Goal: Information Seeking & Learning: Find specific page/section

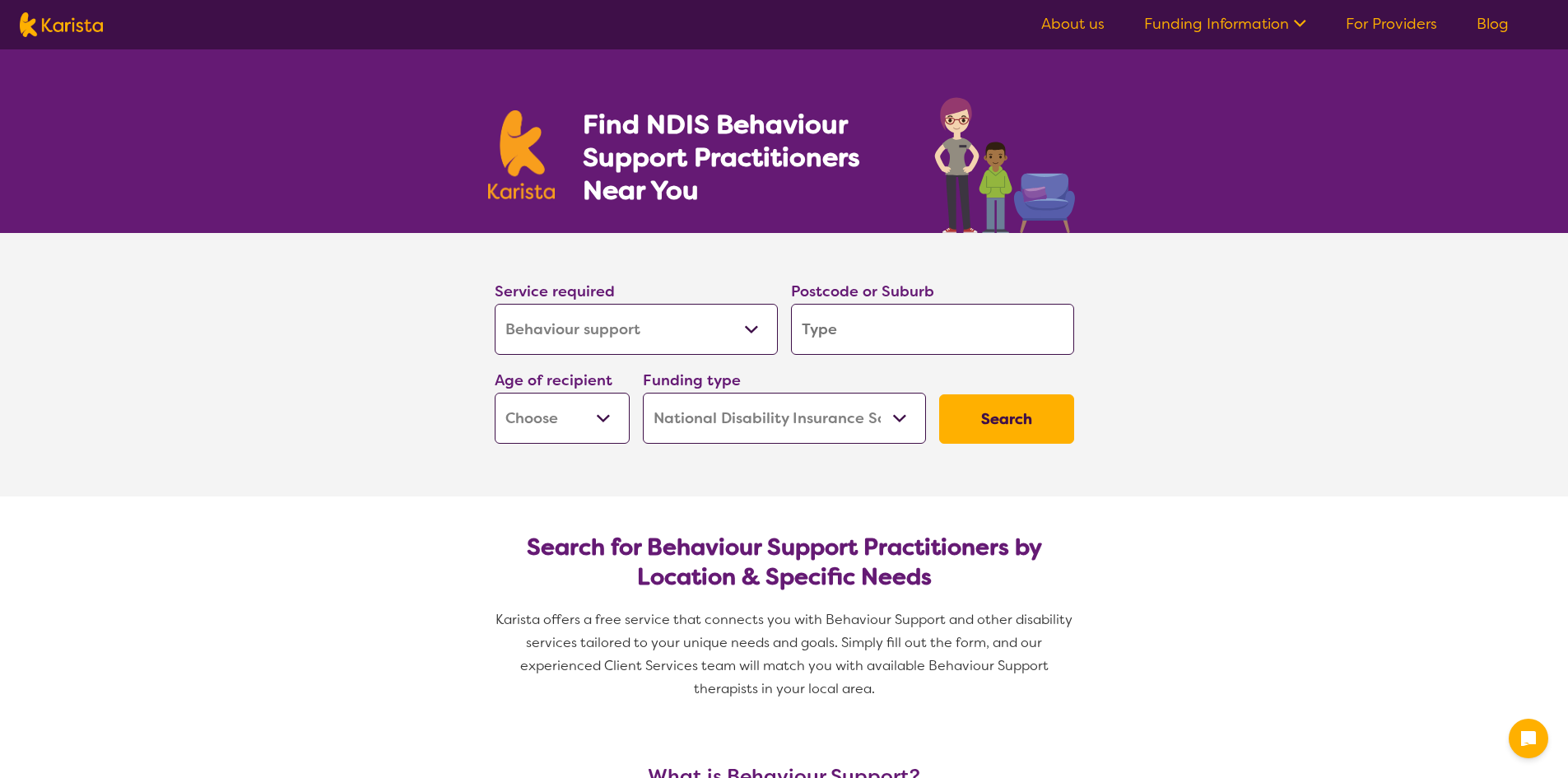
select select "Behaviour support"
select select "NDIS"
select select "Behaviour support"
select select "NDIS"
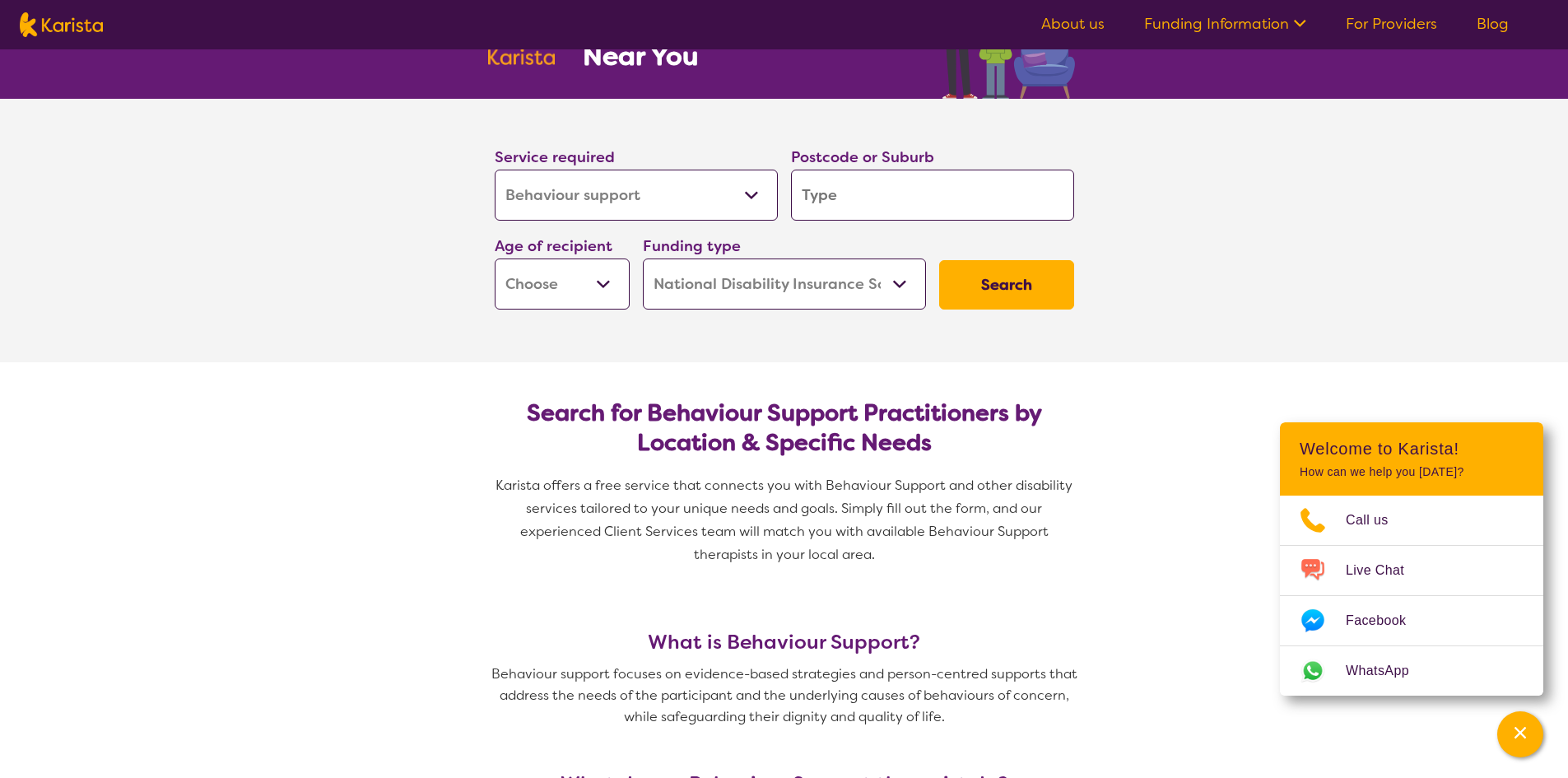
scroll to position [165, 0]
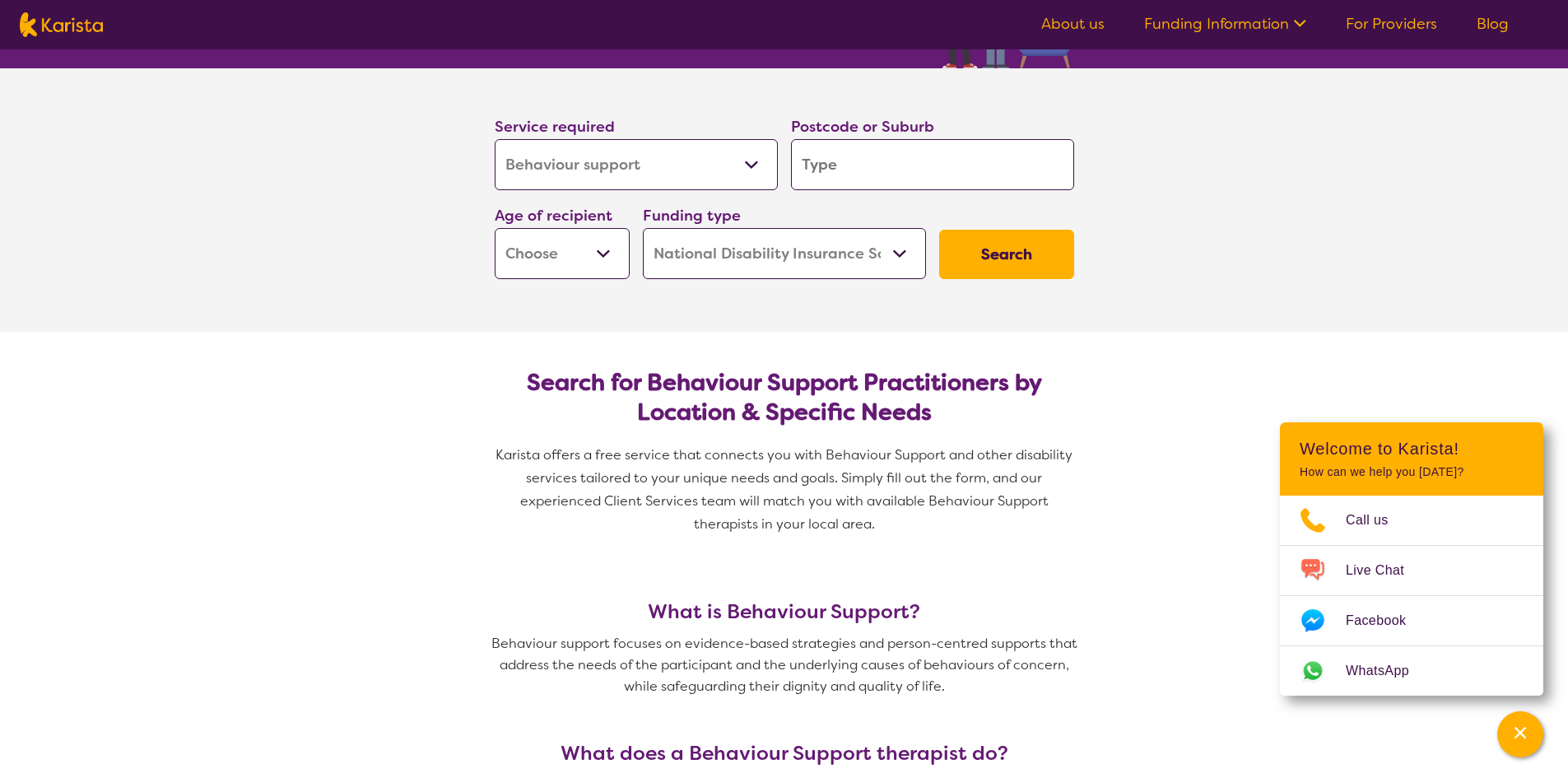
click at [907, 165] on input "search" at bounding box center [932, 164] width 283 height 51
type input "2620"
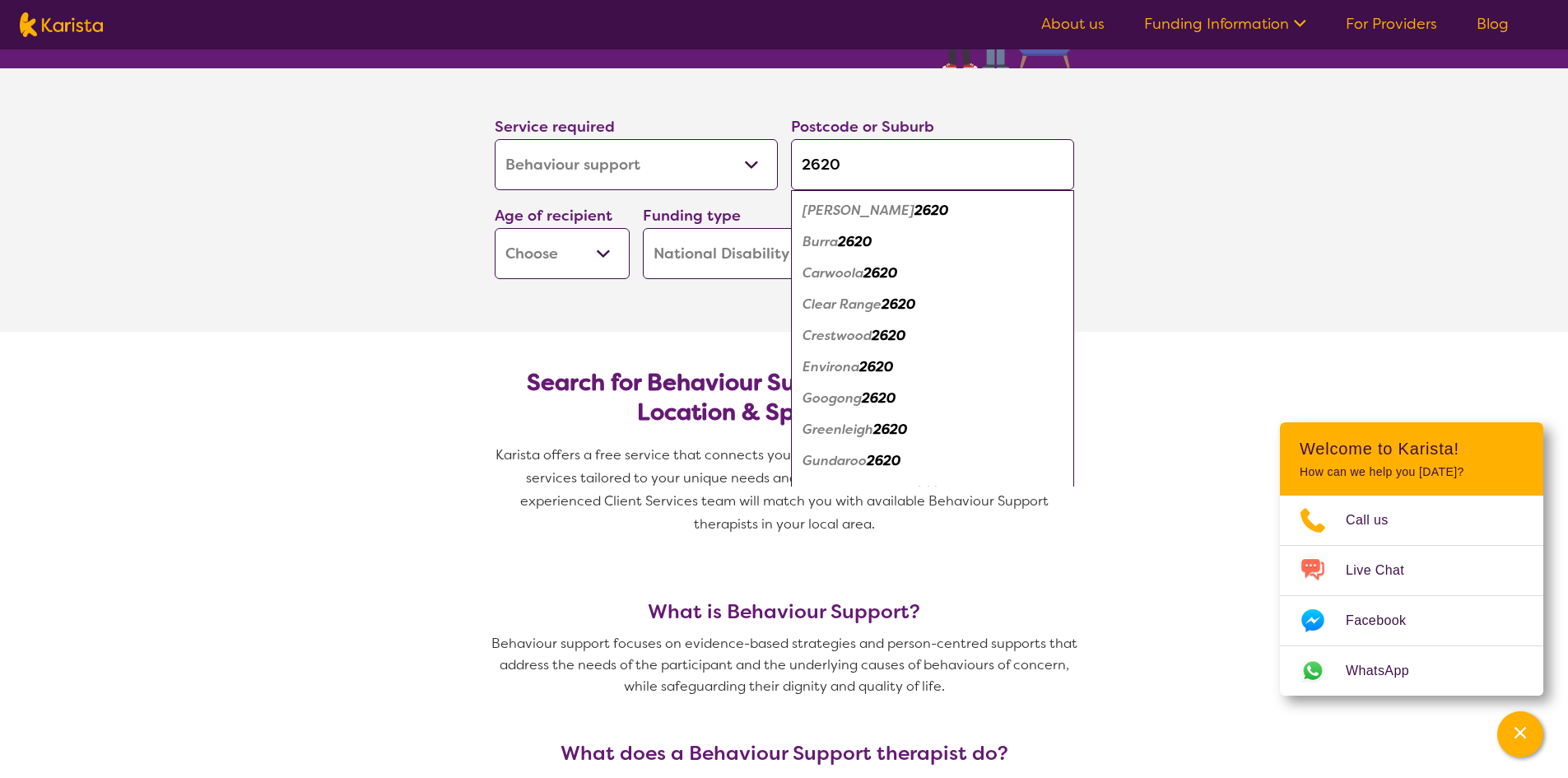
click at [594, 266] on select "Early Childhood - 0 to 9 Child - 10 to 11 Adolescent - 12 to 17 Adult - 18 to 6…" at bounding box center [562, 254] width 135 height 51
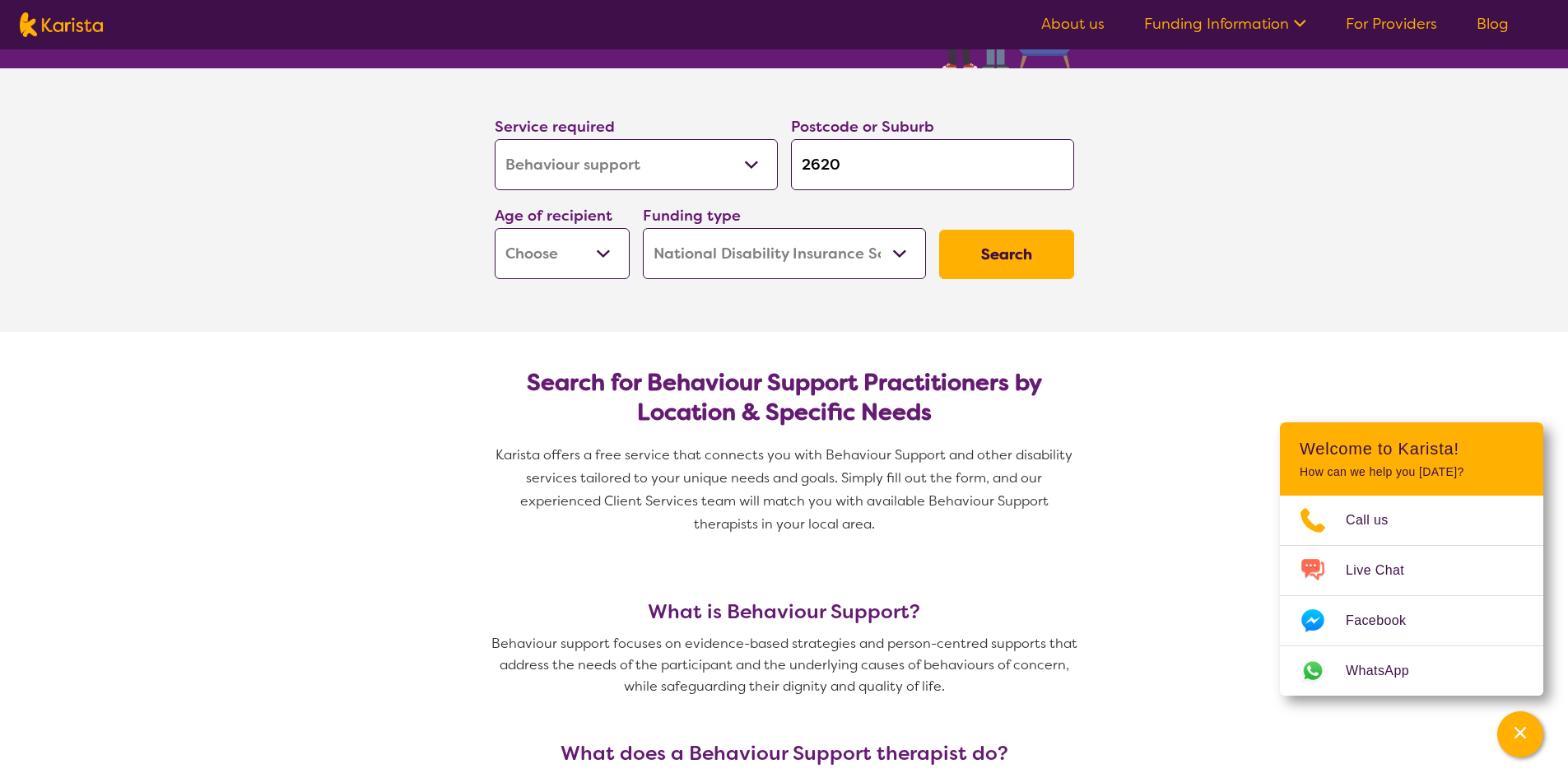
select select "EC"
click at [495, 228] on select "Early Childhood - 0 to 9 Child - 10 to 11 Adolescent - 12 to 17 Adult - 18 to 6…" at bounding box center [562, 254] width 135 height 51
select select "EC"
click at [896, 253] on select "Home Care Package (HCP) National Disability Insurance Scheme (NDIS) I don't know" at bounding box center [784, 254] width 283 height 51
select select "i-don-t-know"
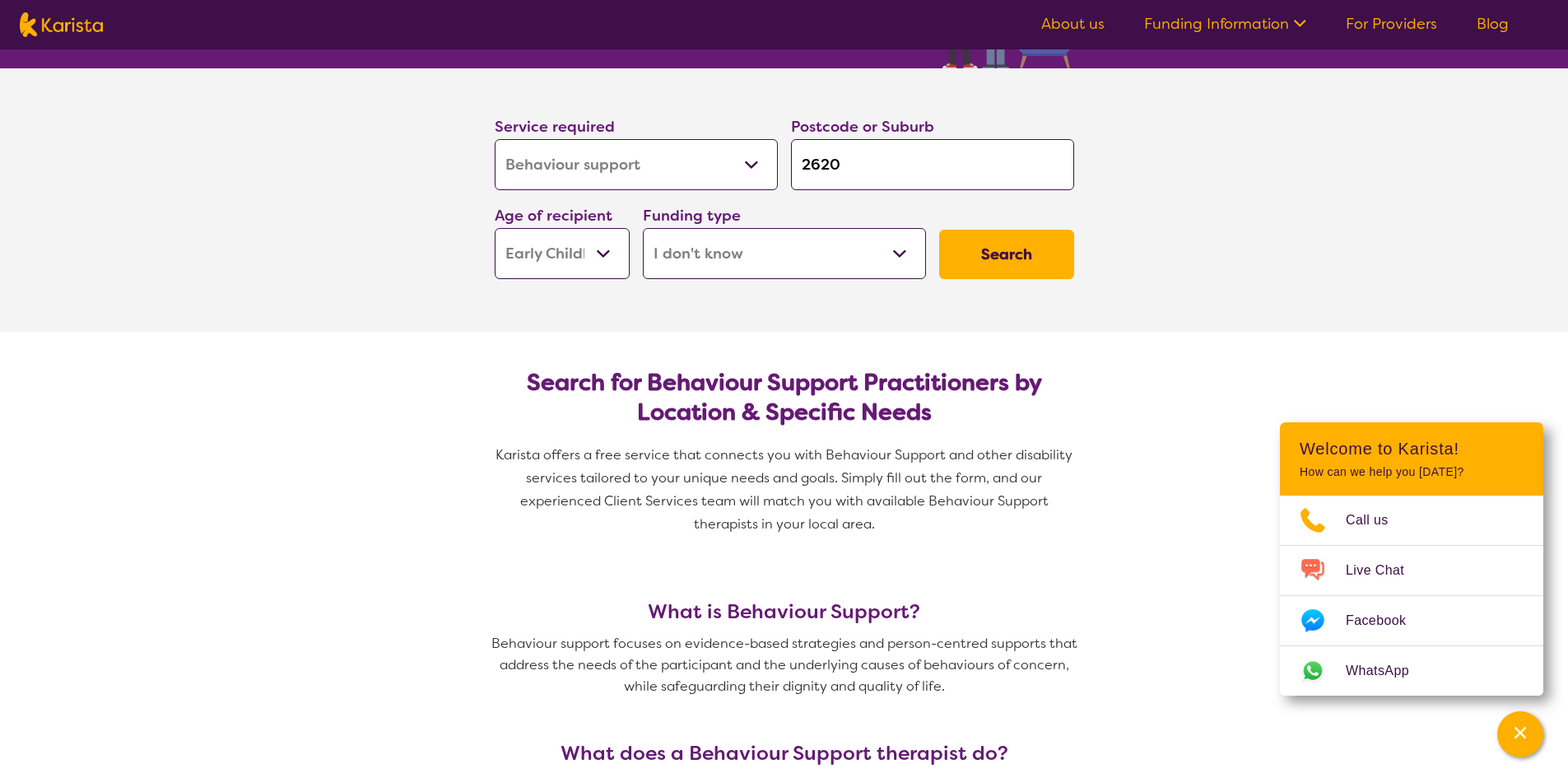
click at [643, 228] on select "Home Care Package (HCP) National Disability Insurance Scheme (NDIS) I don't know" at bounding box center [784, 254] width 283 height 51
select select "i-don-t-know"
click at [1002, 248] on button "Search" at bounding box center [1007, 255] width 135 height 49
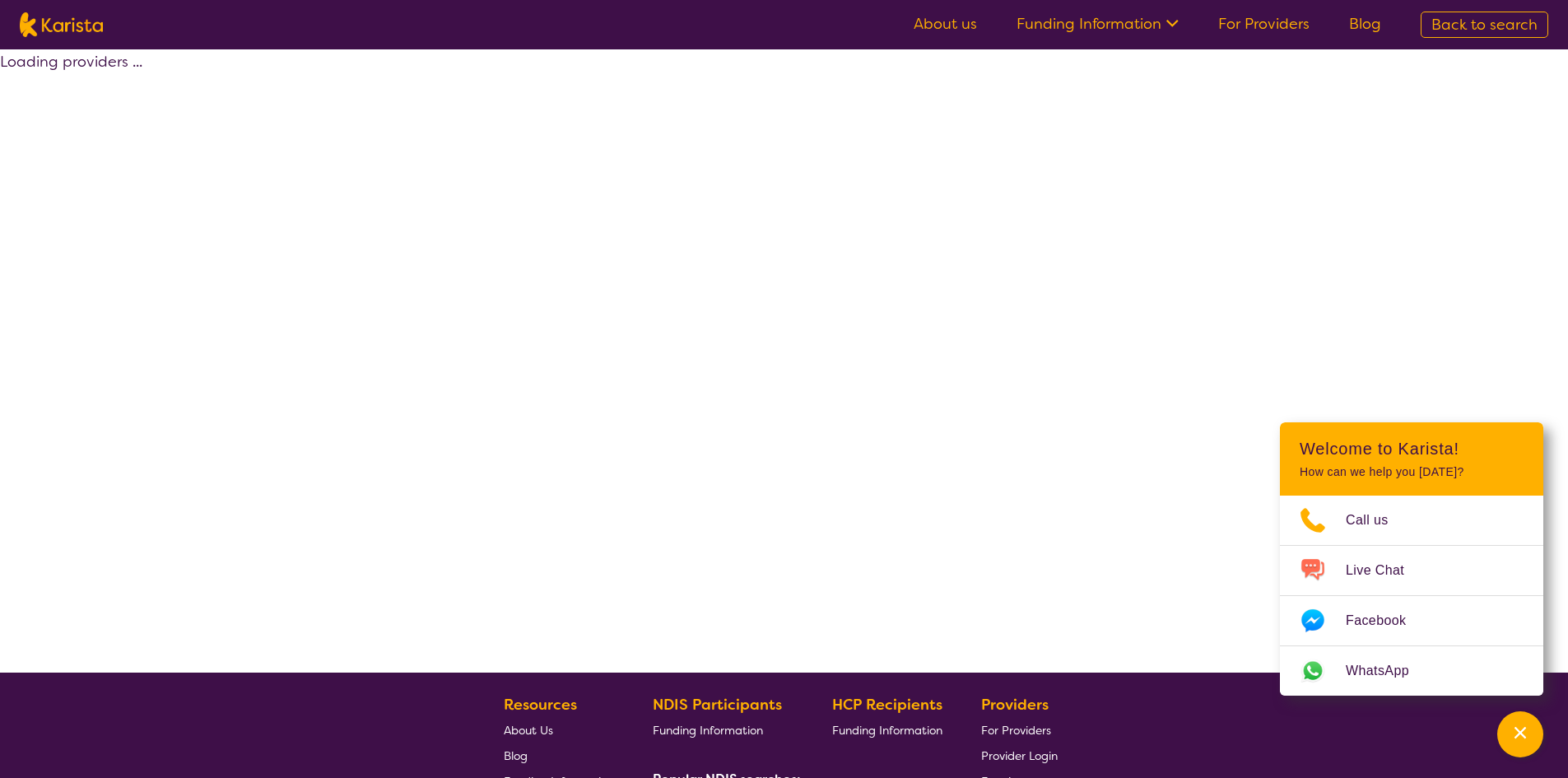
select select "Behaviour support"
select select "EC"
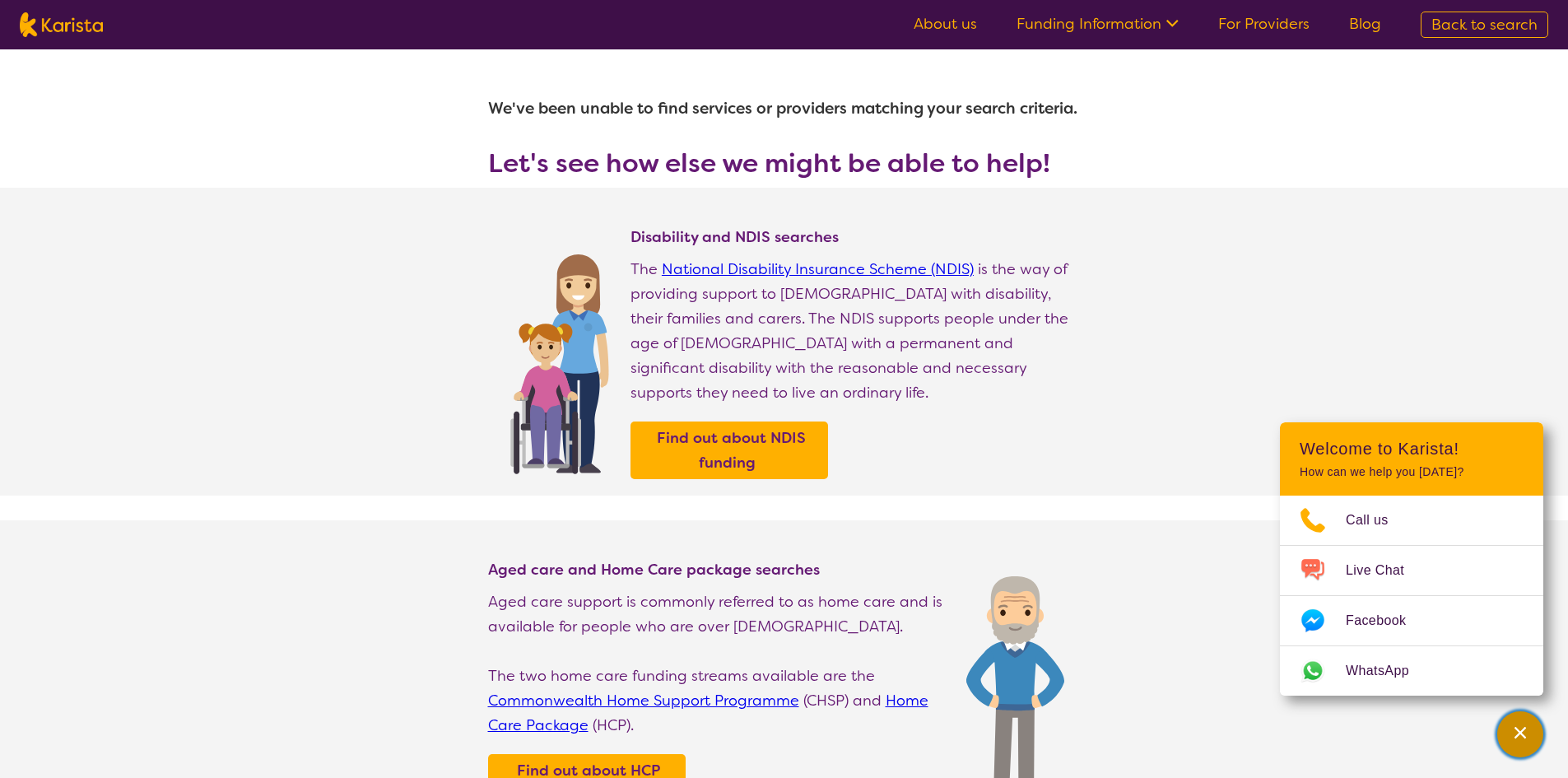
click at [1519, 743] on div "Channel Menu" at bounding box center [1520, 734] width 33 height 36
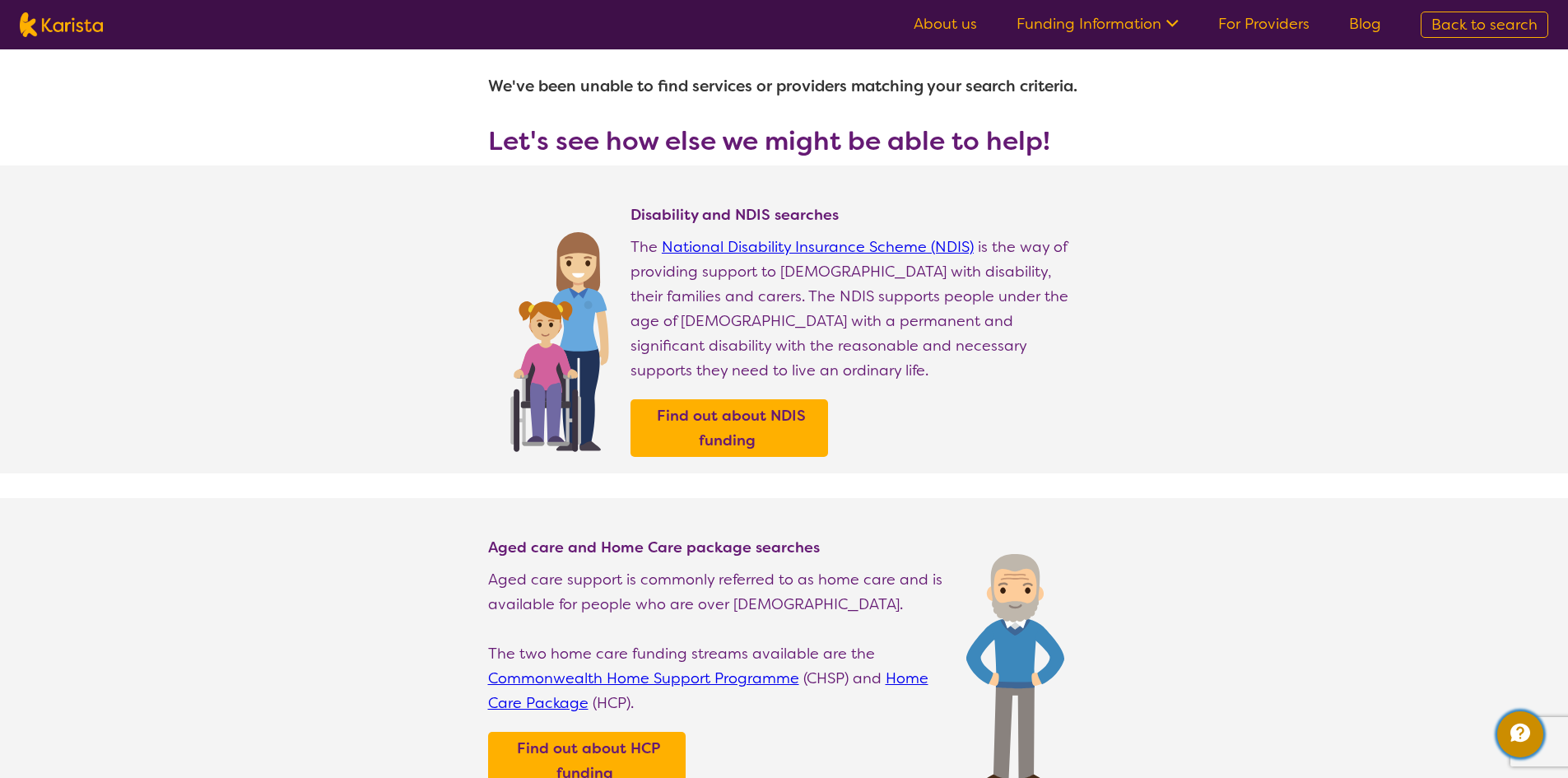
scroll to position [8, 0]
